Goal: Information Seeking & Learning: Learn about a topic

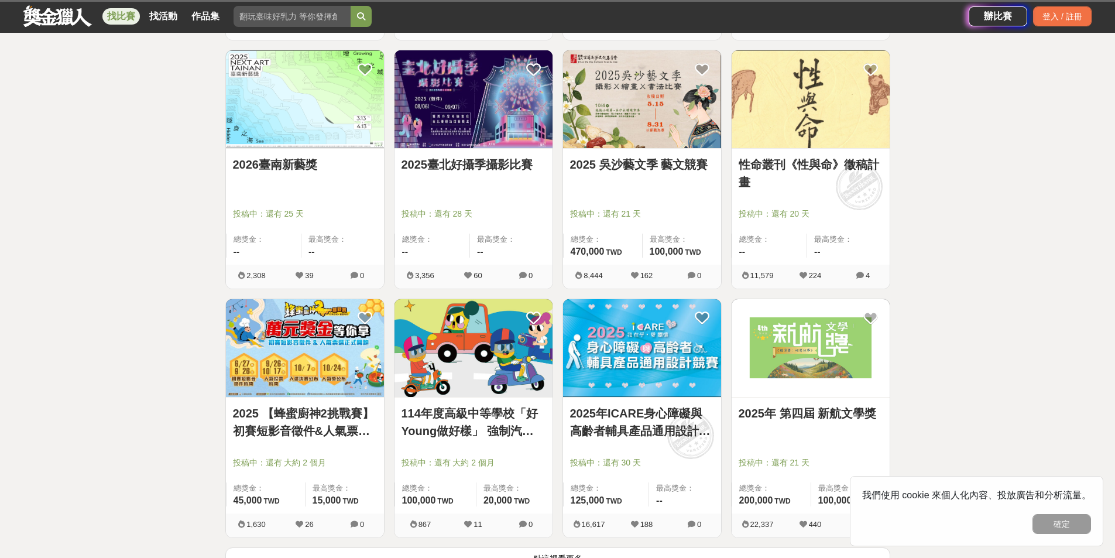
scroll to position [4359, 0]
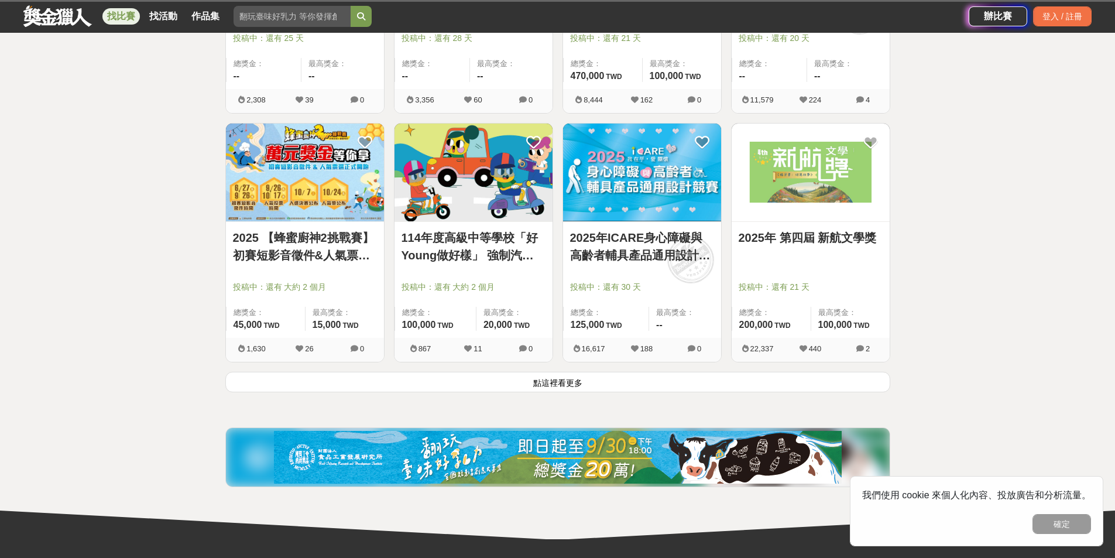
click at [512, 380] on button "點這裡看更多" at bounding box center [557, 382] width 665 height 20
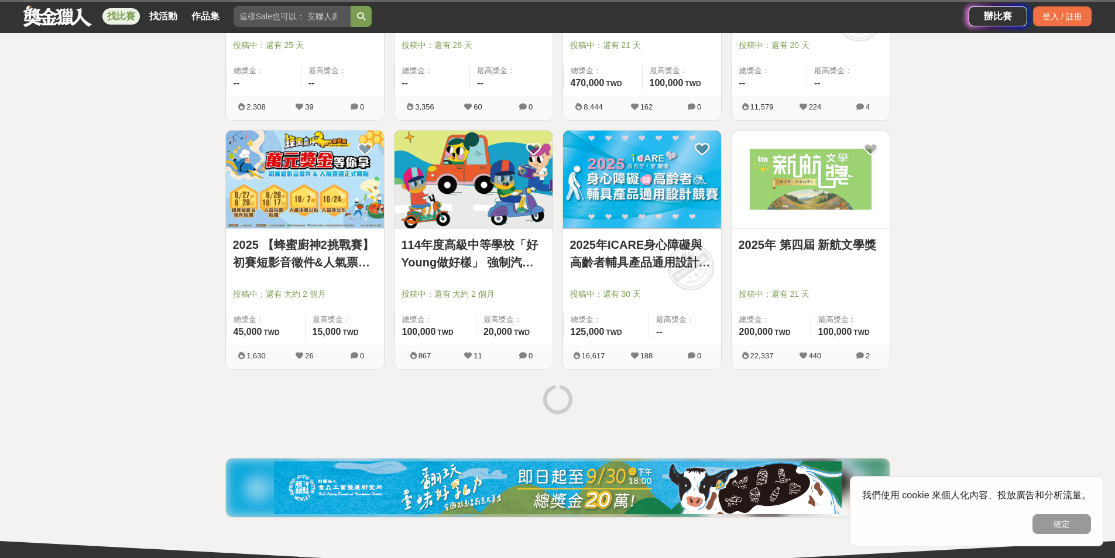
scroll to position [4528, 0]
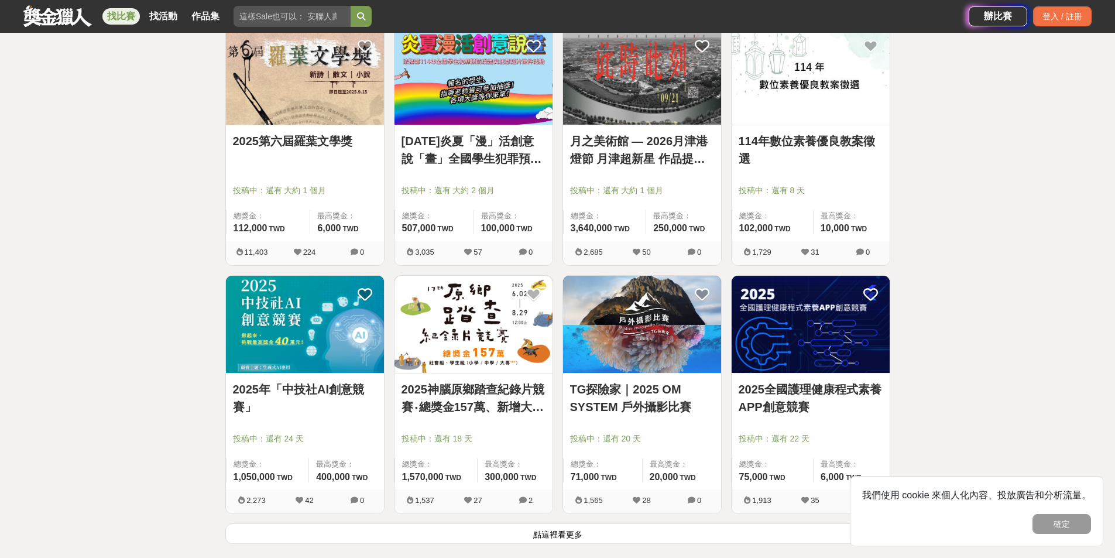
scroll to position [5816, 0]
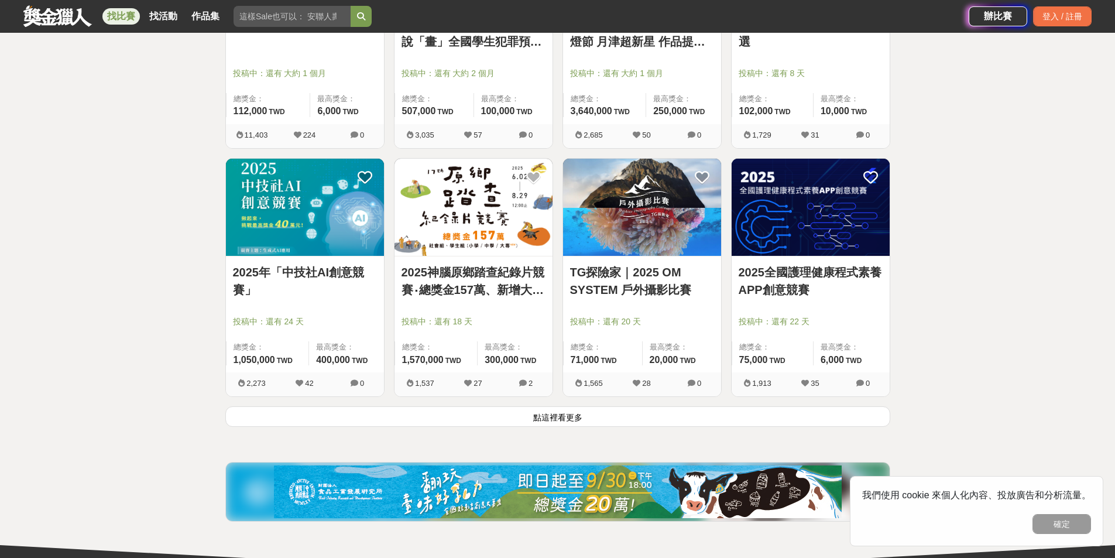
click at [300, 278] on link "2025年「中技社AI創意競賽」" at bounding box center [305, 280] width 144 height 35
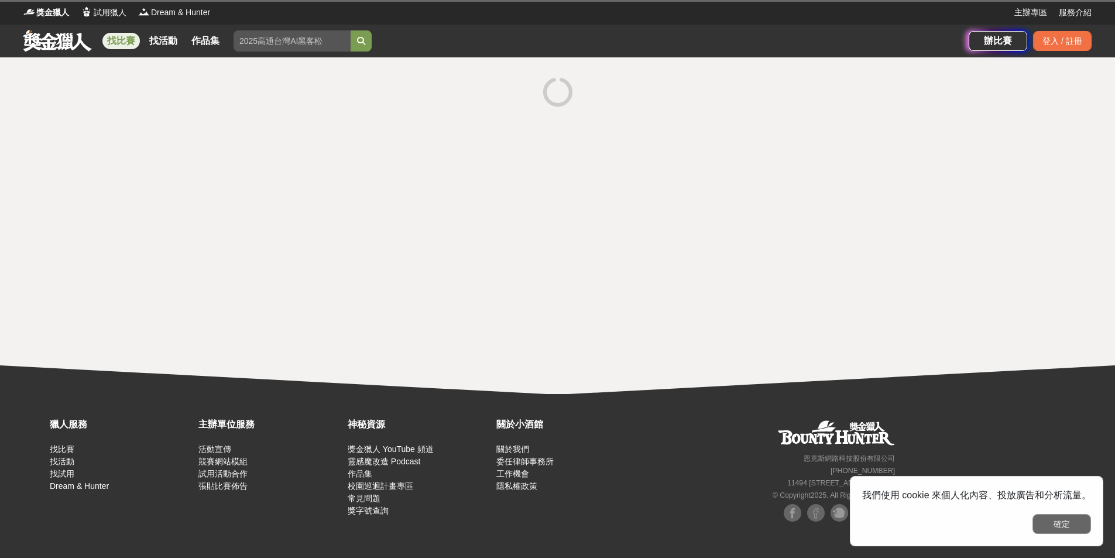
click at [1049, 522] on button "確定" at bounding box center [1062, 524] width 59 height 20
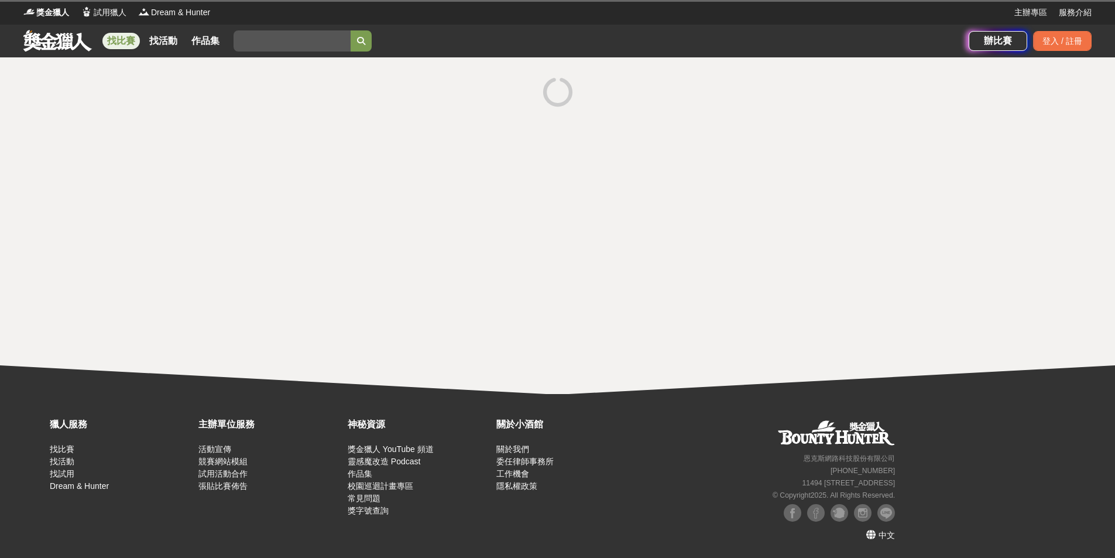
click at [468, 242] on div at bounding box center [557, 225] width 1115 height 337
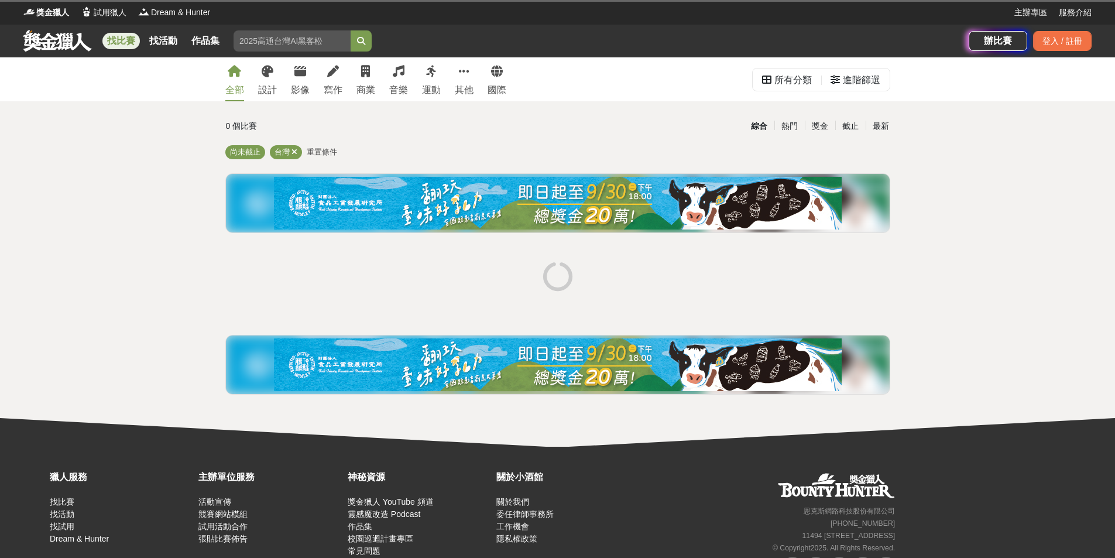
click at [167, 405] on div "全部 設計 影像 寫作 商業 音樂 運動 其他 國際 所有分類 進階篩選 0 個比賽 綜合 熱門 獎金 截止 最新 尚未截止 台灣 重置條件" at bounding box center [557, 251] width 1115 height 389
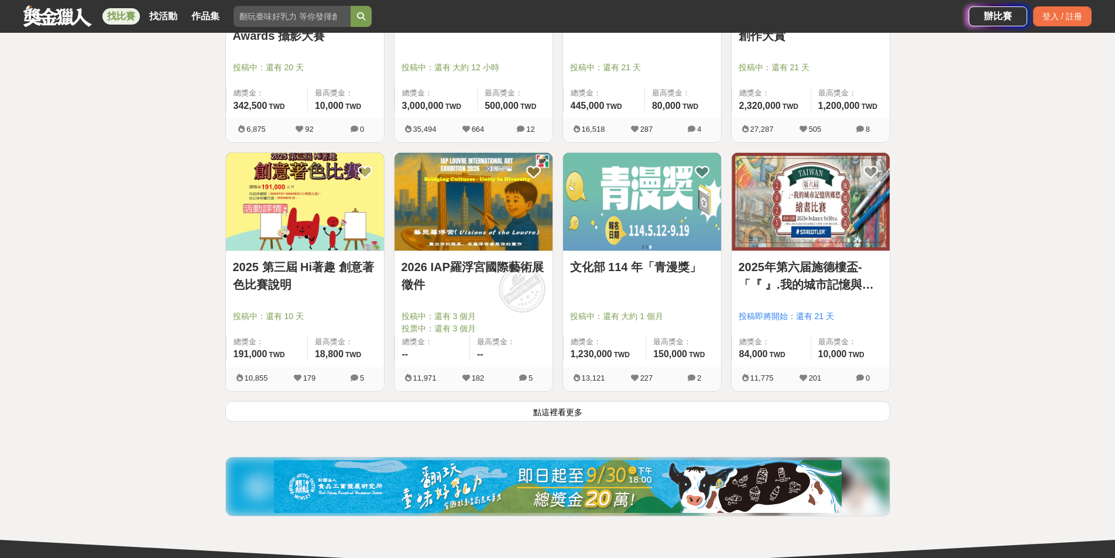
scroll to position [1405, 0]
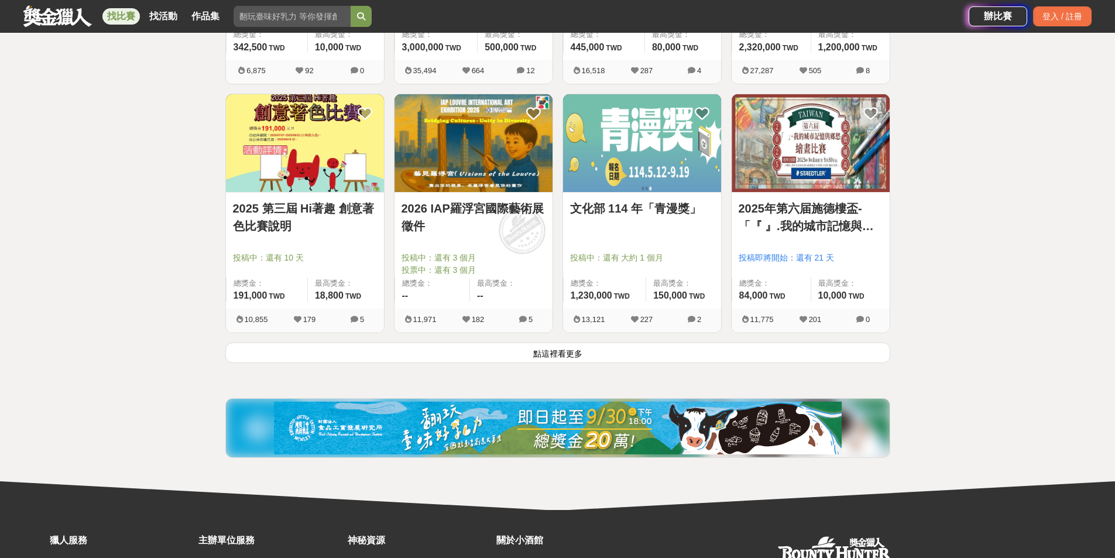
click at [529, 357] on button "點這裡看更多" at bounding box center [557, 352] width 665 height 20
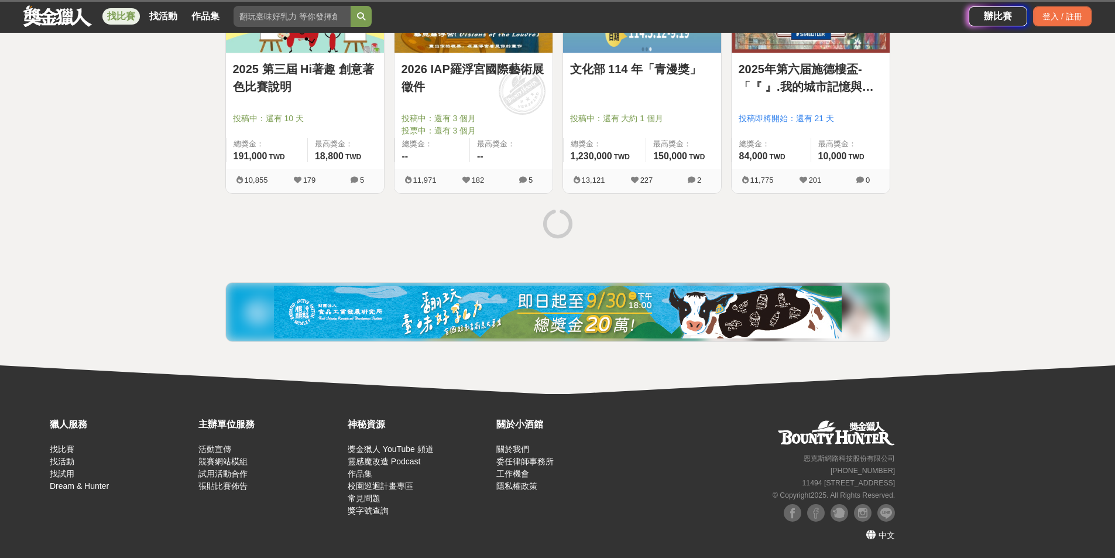
scroll to position [1310, 0]
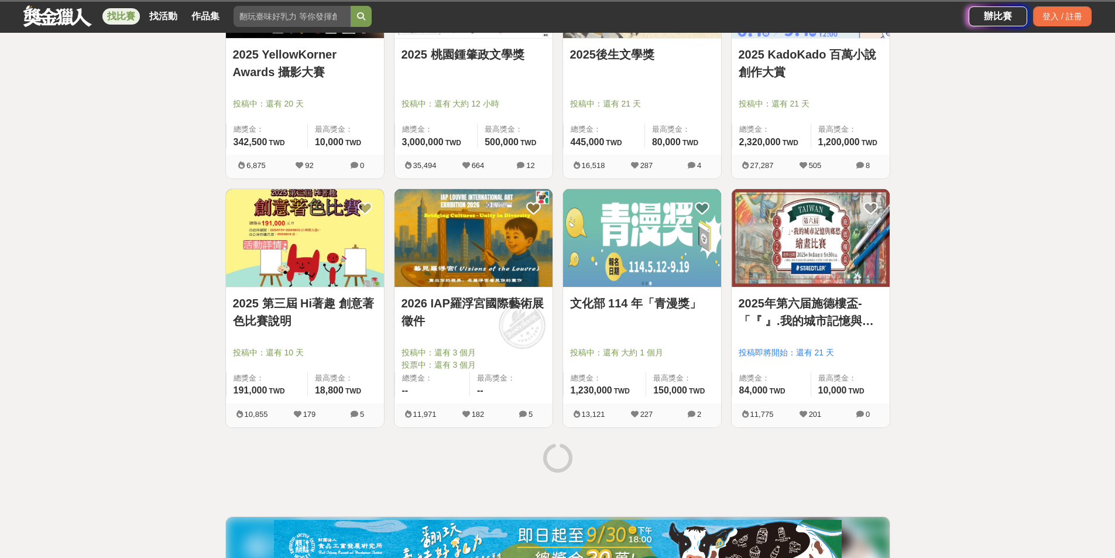
click at [831, 304] on link "2025年第六届施德樓盃-「『 』.我的城市記憶與鄉愁」繪畫比賽" at bounding box center [811, 311] width 144 height 35
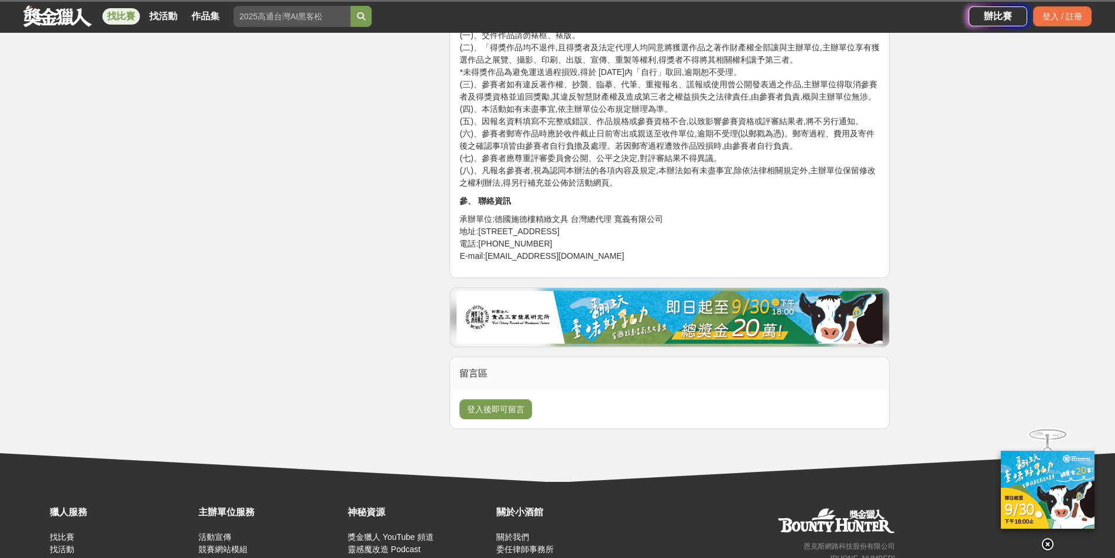
scroll to position [1464, 0]
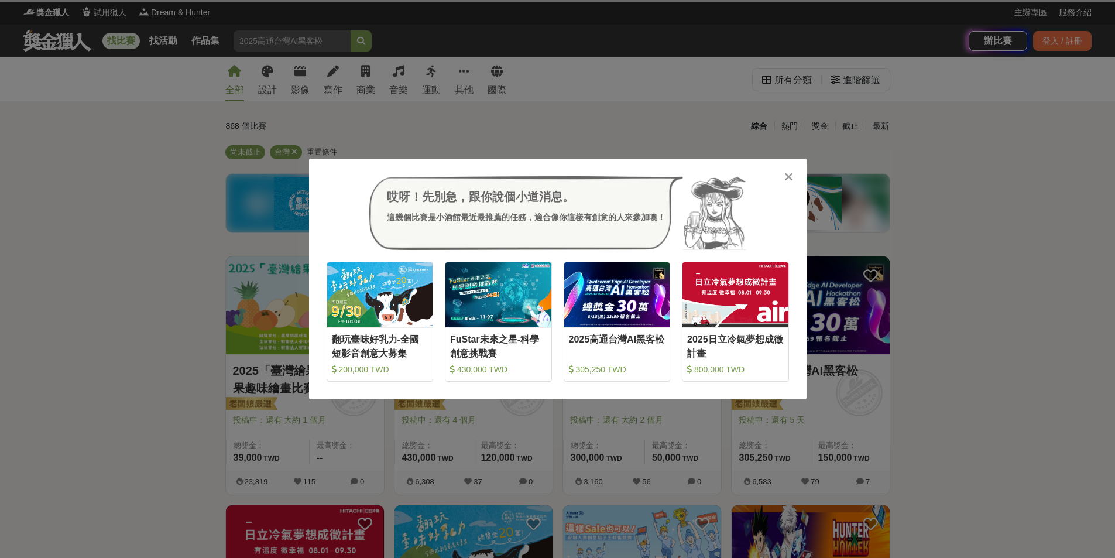
click at [787, 176] on icon at bounding box center [789, 177] width 9 height 12
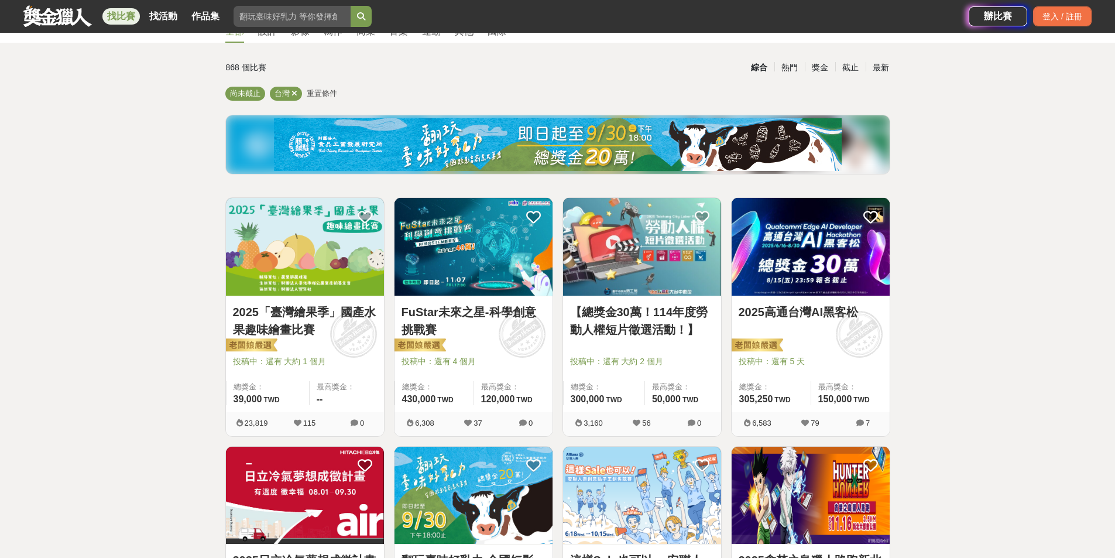
scroll to position [176, 0]
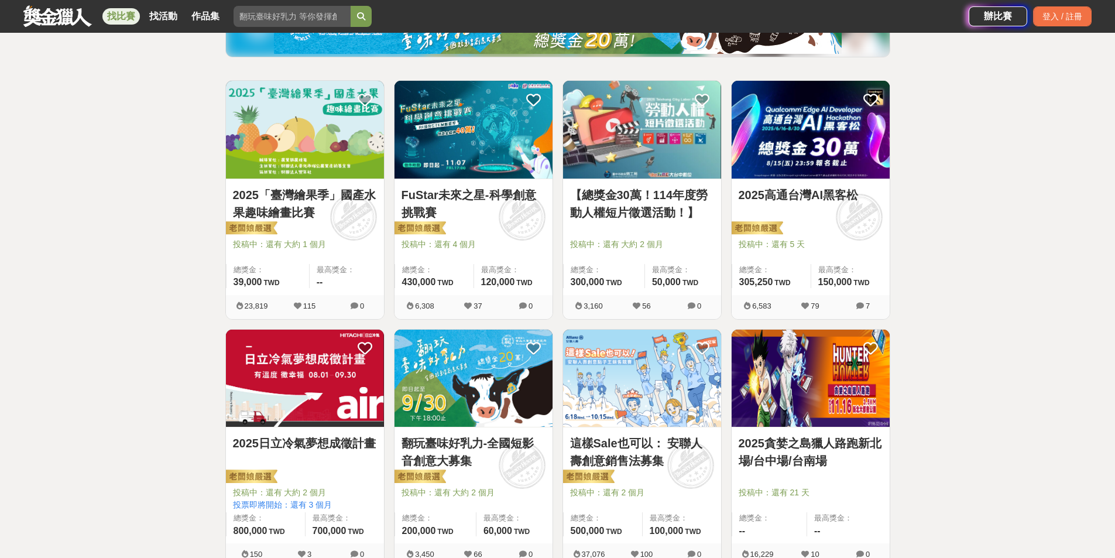
click at [372, 381] on img at bounding box center [305, 379] width 158 height 98
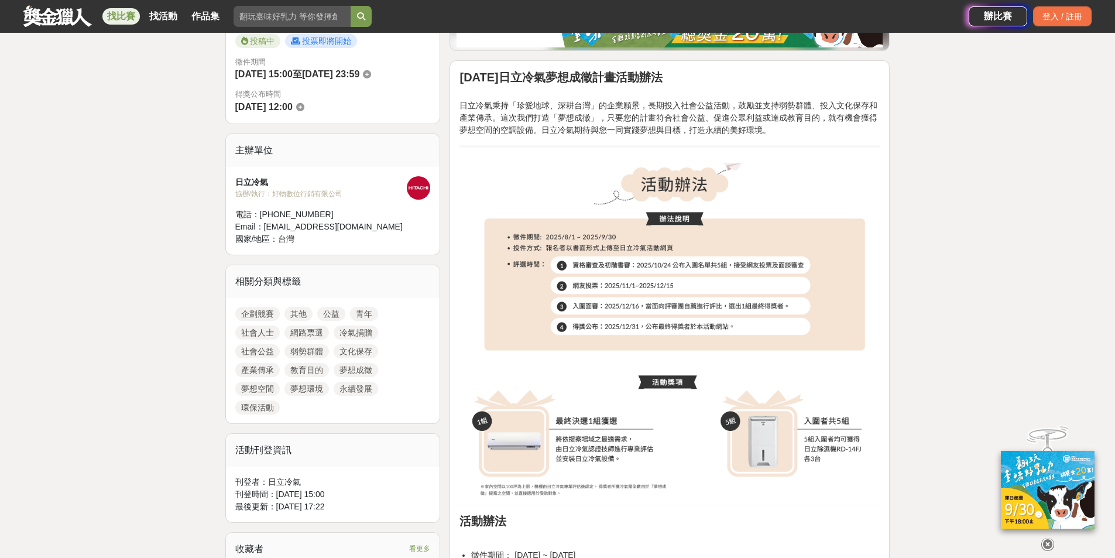
scroll to position [176, 0]
